Goal: Information Seeking & Learning: Learn about a topic

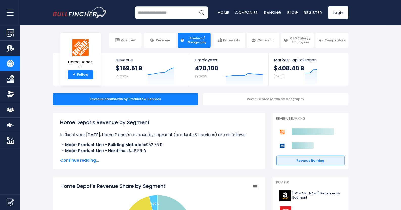
click at [91, 158] on span "Continue reading..." at bounding box center [158, 160] width 197 height 6
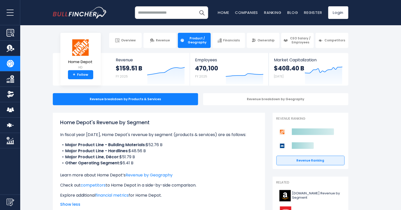
click at [322, 102] on div "Revenue breakdown by Geography" at bounding box center [275, 99] width 145 height 12
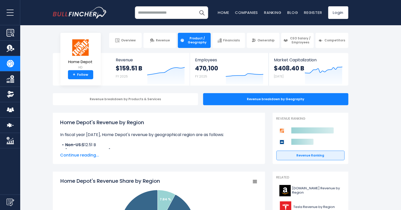
click at [75, 153] on span "Continue reading..." at bounding box center [158, 155] width 197 height 6
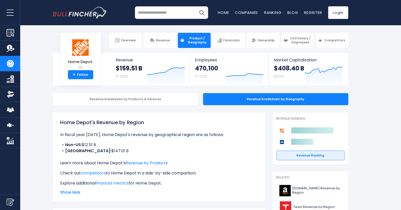
click at [289, 41] on link "CEO Salary / Employees" at bounding box center [297, 40] width 33 height 15
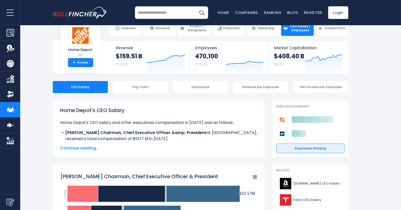
scroll to position [12, 0]
click at [81, 148] on span "Continue reading..." at bounding box center [158, 148] width 197 height 6
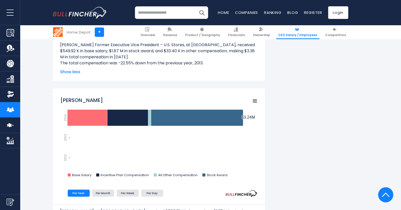
scroll to position [1150, 0]
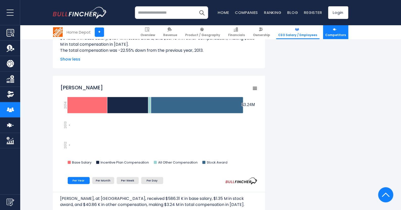
click at [337, 34] on span "Competitors" at bounding box center [336, 35] width 21 height 4
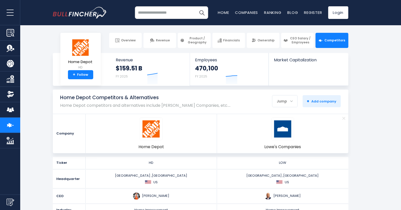
click at [366, 80] on section "Home Depot HD + Follow Revenue $159.51 B FY 2025 Created with Highcharts 12.1.2…" at bounding box center [200, 69] width 401 height 33
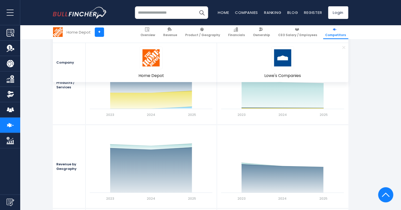
scroll to position [569, 0]
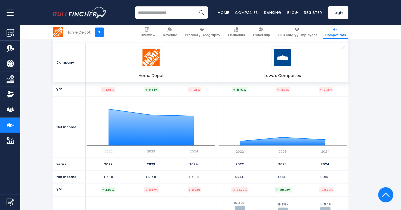
scroll to position [1036, 0]
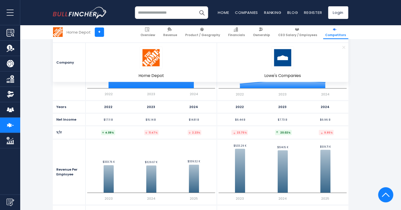
click at [163, 14] on input "search" at bounding box center [171, 12] width 73 height 13
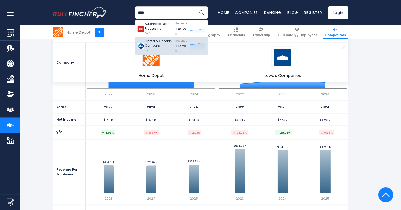
type input "****"
click at [168, 44] on p "Procter & Gamble Company" at bounding box center [159, 43] width 28 height 9
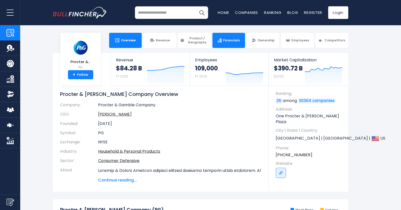
click at [231, 43] on link "Financials" at bounding box center [229, 40] width 33 height 15
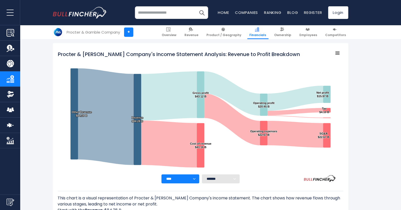
scroll to position [60, 0]
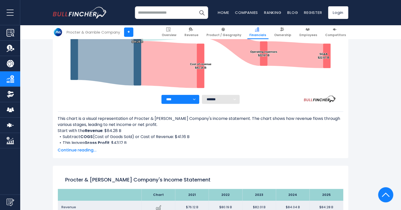
scroll to position [161, 0]
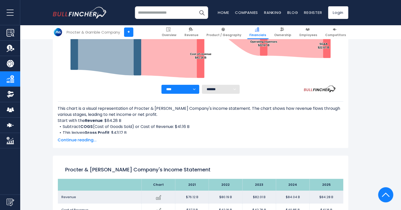
click at [79, 140] on span "Continue reading..." at bounding box center [201, 140] width 286 height 6
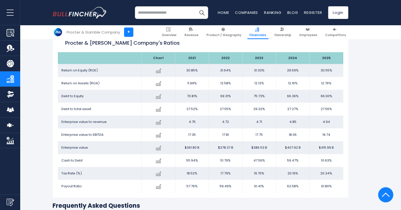
scroll to position [982, 0]
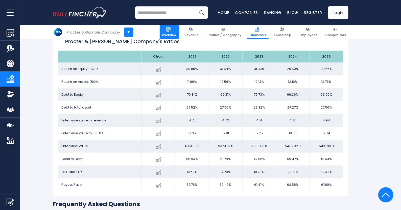
click at [172, 38] on link "Overview" at bounding box center [169, 32] width 19 height 14
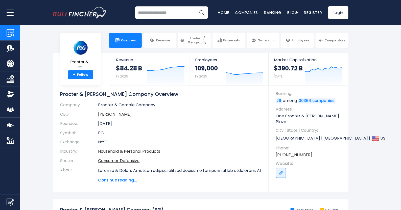
click at [121, 179] on span "Continue reading..." at bounding box center [179, 180] width 163 height 6
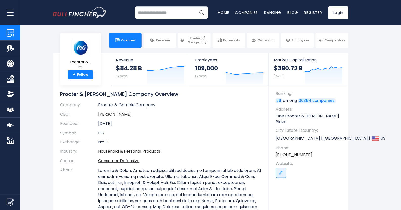
click at [373, 162] on section "Procter &... PG + Follow Revenue $84.28 B FY 2025 Created with Highcharts 12.1.…" at bounding box center [200, 195] width 401 height 284
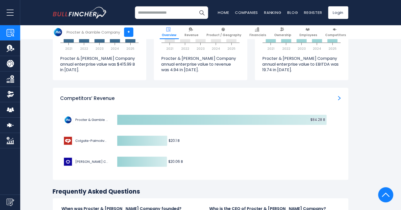
scroll to position [1731, 0]
click at [193, 37] on link "Revenue" at bounding box center [191, 32] width 18 height 14
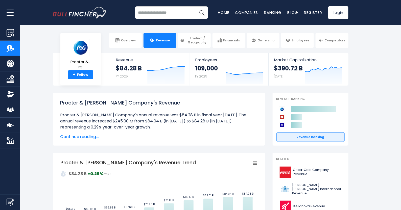
click at [94, 137] on span "Continue reading..." at bounding box center [158, 137] width 197 height 6
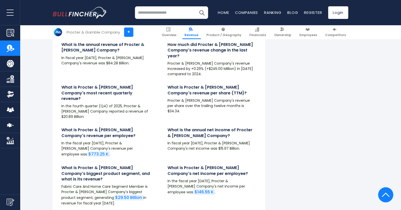
scroll to position [1276, 0]
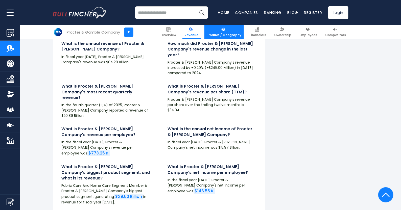
click at [225, 31] on img at bounding box center [223, 29] width 4 height 4
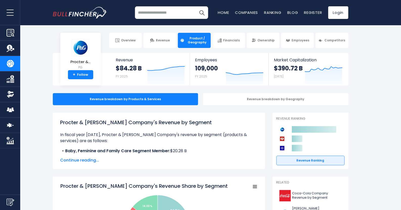
click at [88, 163] on span "Continue reading..." at bounding box center [158, 160] width 197 height 6
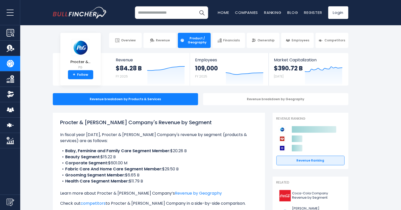
click at [284, 97] on div "Revenue breakdown by Geography" at bounding box center [275, 99] width 145 height 12
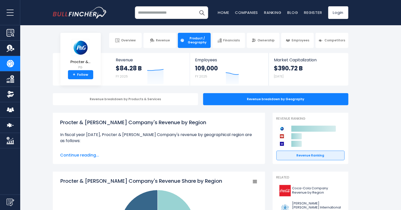
click at [381, 105] on div "Revenue breakdown by Products & Services Revenue breakdown by Geography" at bounding box center [200, 99] width 401 height 12
click at [82, 158] on span "Continue reading..." at bounding box center [158, 155] width 197 height 6
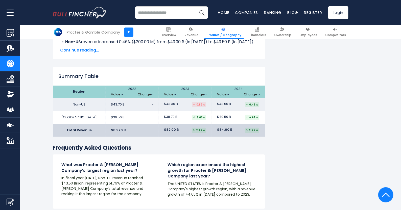
scroll to position [809, 0]
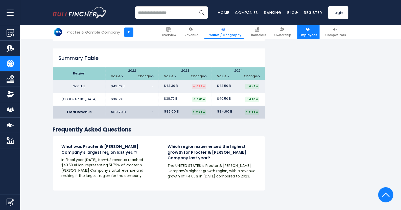
click at [309, 32] on link "Employees" at bounding box center [308, 32] width 22 height 14
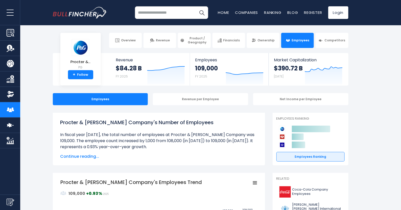
click at [81, 158] on span "Continue reading..." at bounding box center [158, 157] width 197 height 6
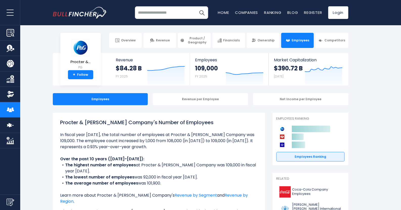
click at [337, 41] on span "Competitors" at bounding box center [335, 40] width 21 height 4
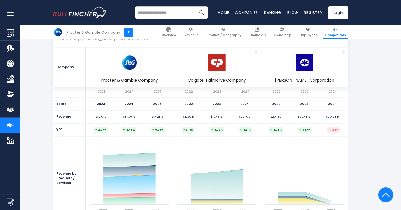
scroll to position [480, 0]
